Goal: Task Accomplishment & Management: Manage account settings

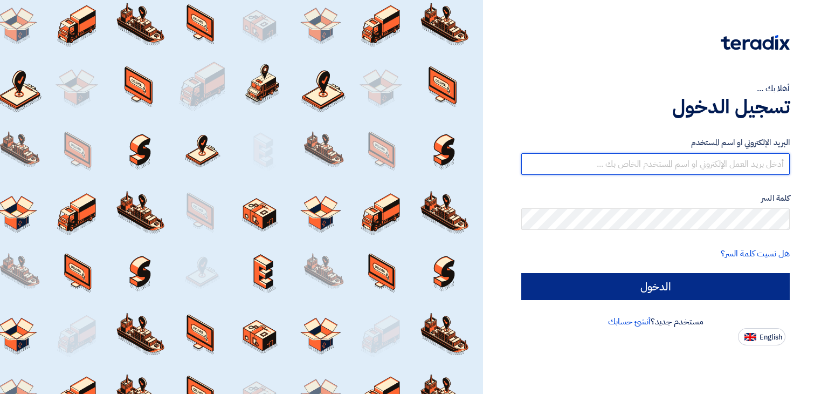
type input "[EMAIL_ADDRESS][DOMAIN_NAME]"
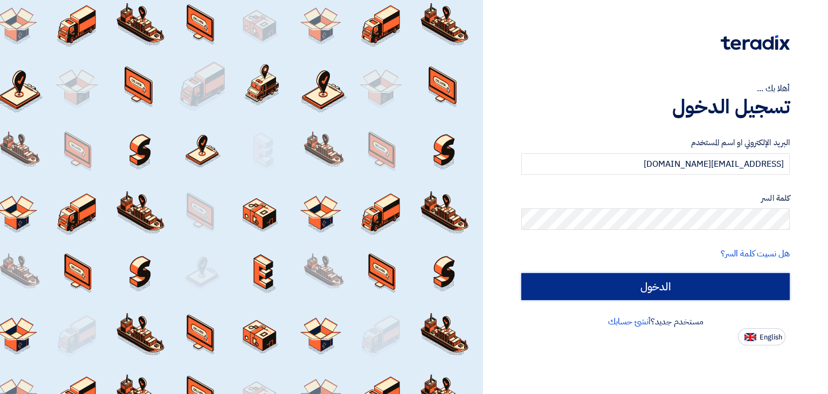
click at [665, 288] on input "الدخول" at bounding box center [655, 286] width 269 height 27
type input "Sign in"
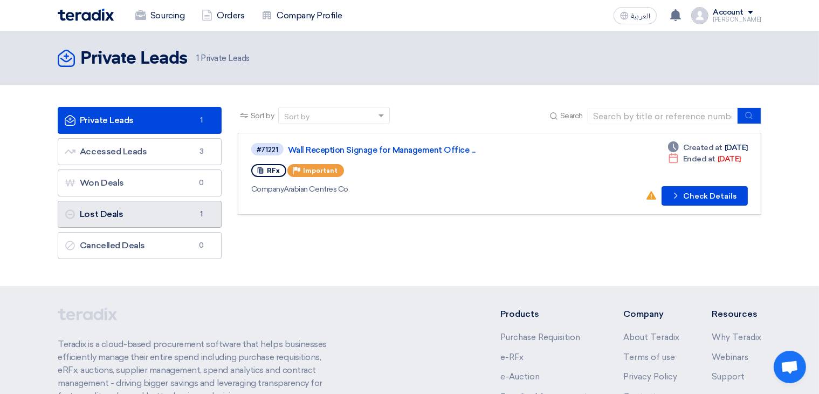
click at [153, 211] on link "Lost Deals Lost Deals 1" at bounding box center [140, 214] width 164 height 27
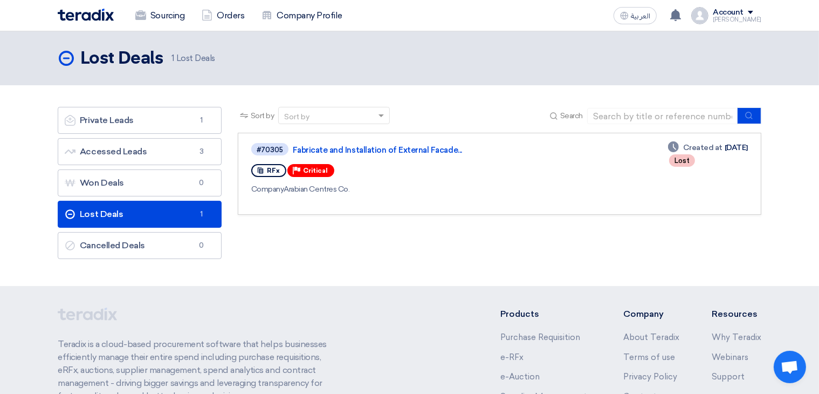
click at [168, 209] on link "Lost Deals Lost Deals 1" at bounding box center [140, 214] width 164 height 27
click at [164, 149] on link "Accessed Leads Accessed Leads 3" at bounding box center [140, 151] width 164 height 27
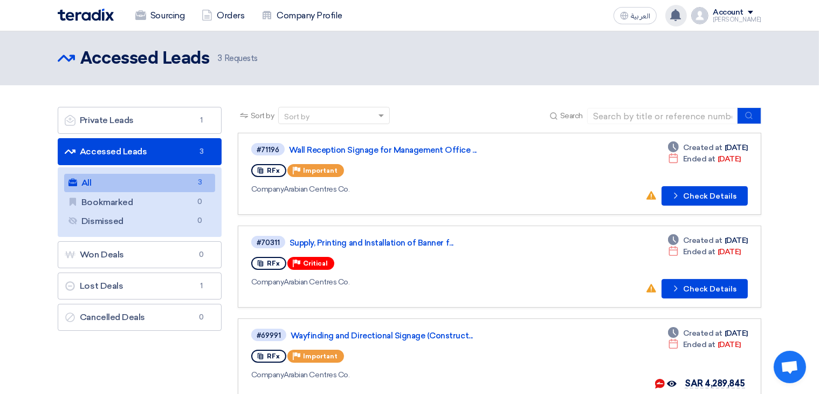
click at [682, 16] on icon at bounding box center [676, 15] width 12 height 12
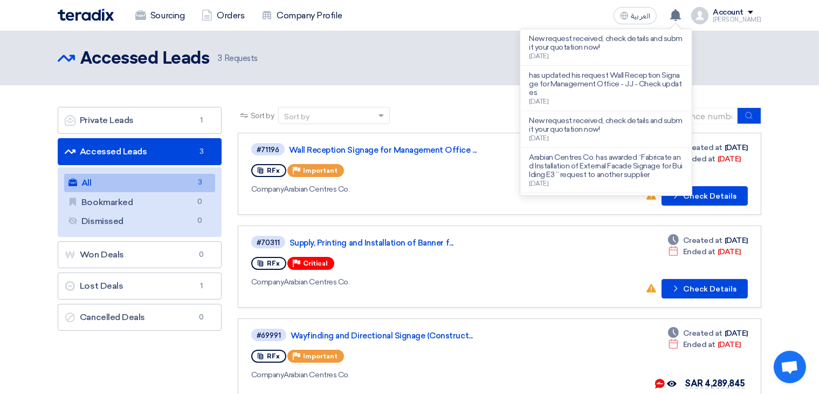
click at [513, 74] on header "Accessed Leads Accessed Leads 3 Requests" at bounding box center [409, 58] width 819 height 54
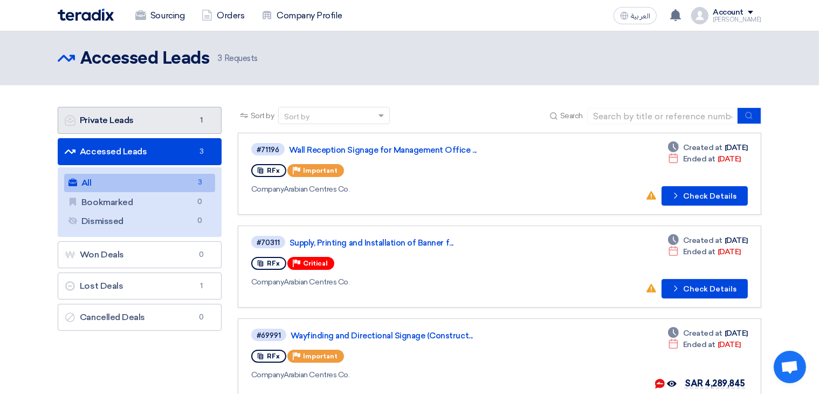
click at [145, 117] on link "Private Leads Private Leads 1" at bounding box center [140, 120] width 164 height 27
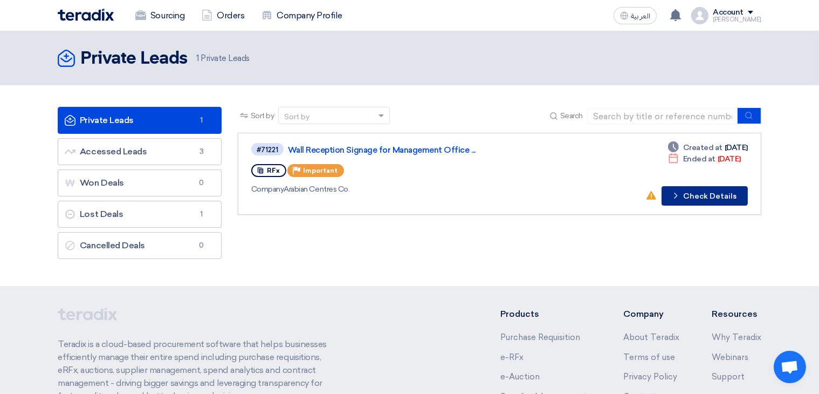
click at [714, 198] on button "Check details Check Details" at bounding box center [705, 195] width 86 height 19
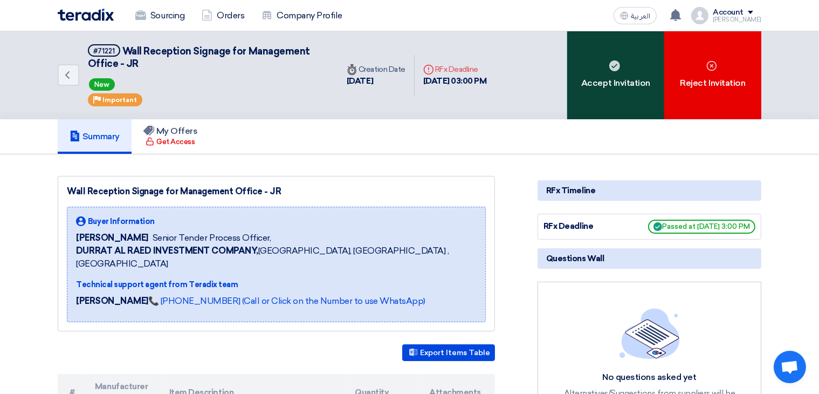
click at [620, 63] on div "Accept Invitation" at bounding box center [615, 75] width 97 height 88
